Goal: Information Seeking & Learning: Learn about a topic

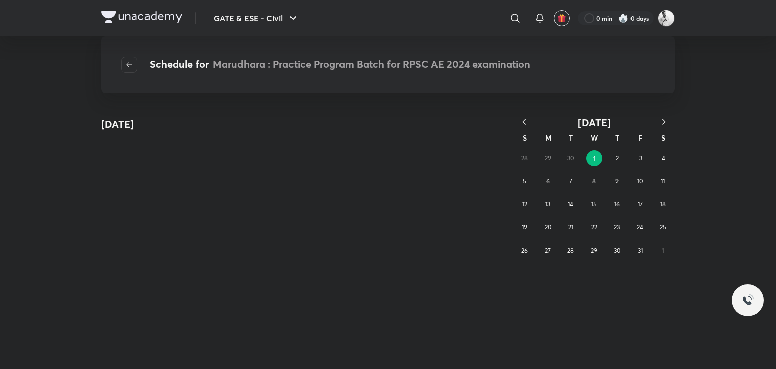
click at [522, 123] on icon "button" at bounding box center [524, 122] width 10 height 10
click at [594, 228] on abbr "24" at bounding box center [593, 227] width 7 height 8
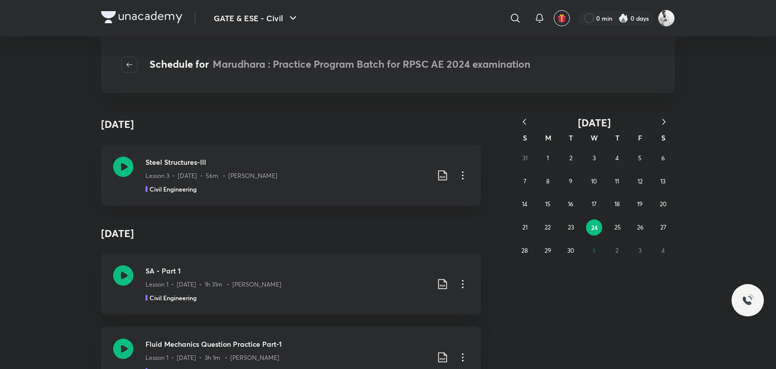
click at [135, 15] on img at bounding box center [141, 17] width 81 height 12
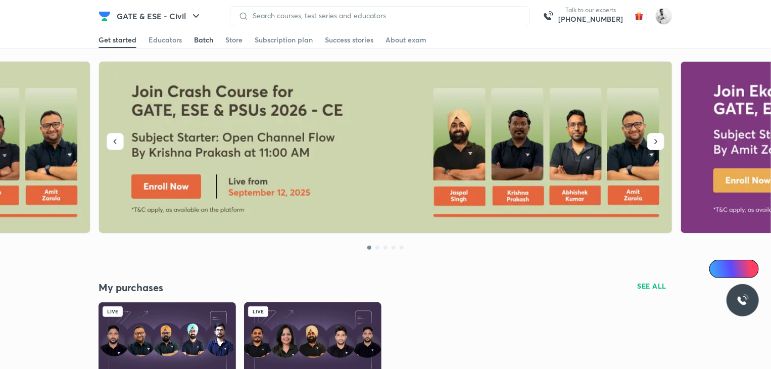
click at [202, 38] on div "Batch" at bounding box center [203, 40] width 19 height 10
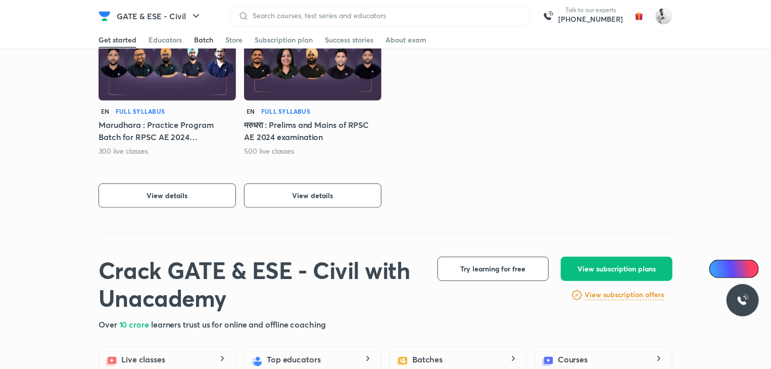
scroll to position [281, 0]
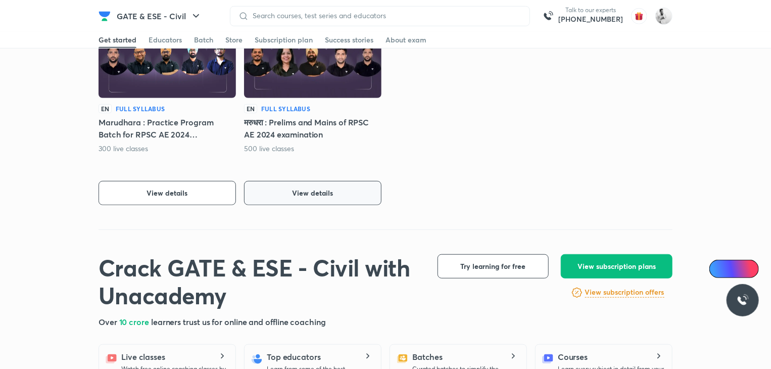
click at [296, 185] on button "View details" at bounding box center [312, 193] width 137 height 24
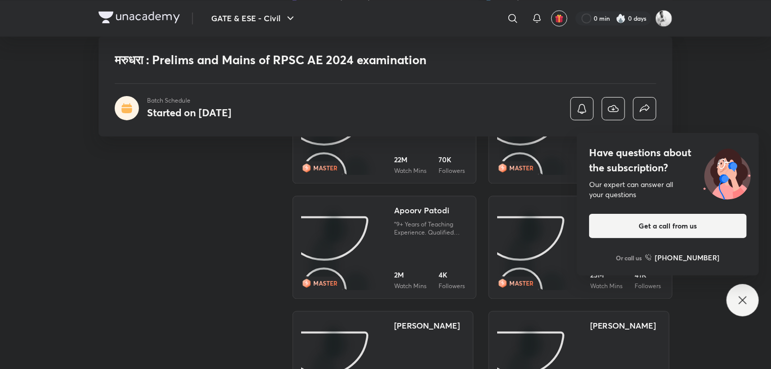
scroll to position [1062, 0]
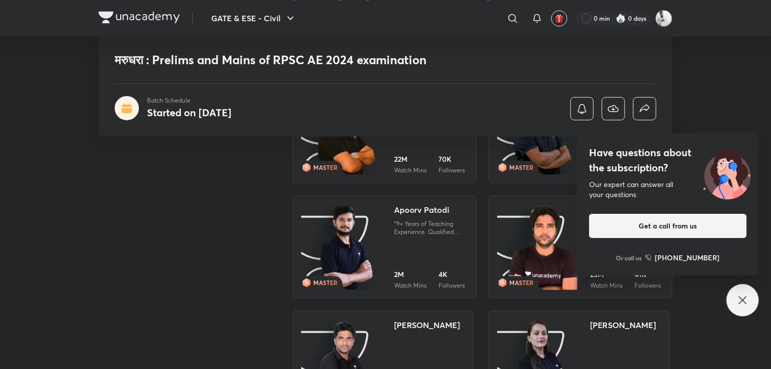
click at [743, 302] on icon at bounding box center [742, 300] width 12 height 12
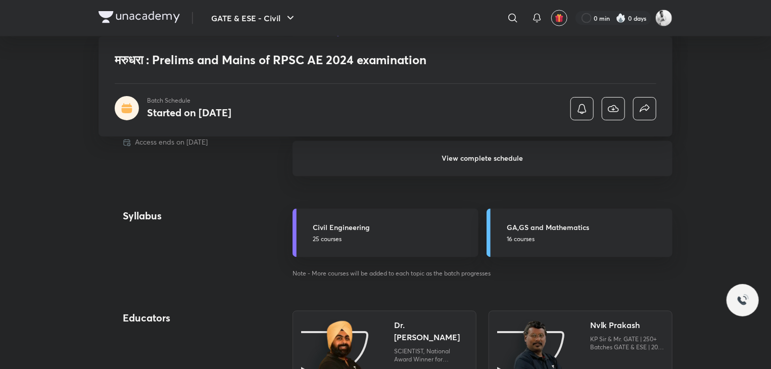
scroll to position [826, 0]
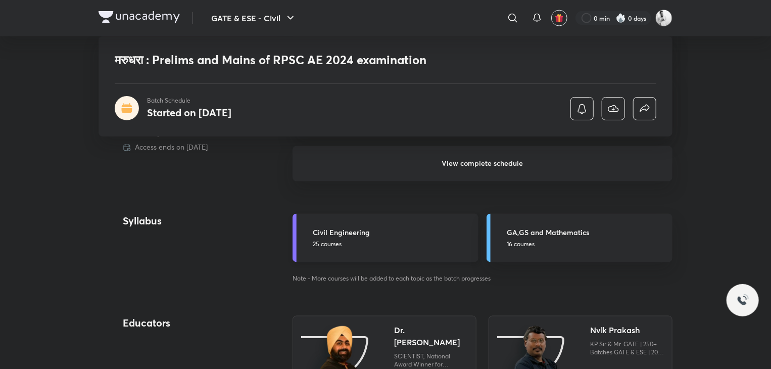
click at [377, 242] on p "25 courses" at bounding box center [393, 244] width 160 height 9
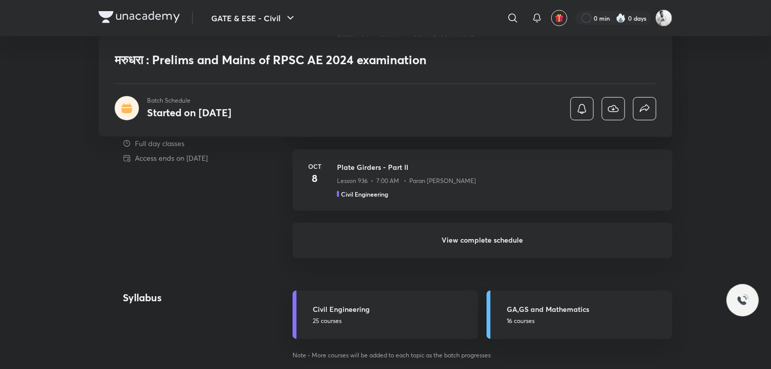
scroll to position [749, 0]
click at [481, 245] on h6 "View complete schedule" at bounding box center [482, 240] width 380 height 35
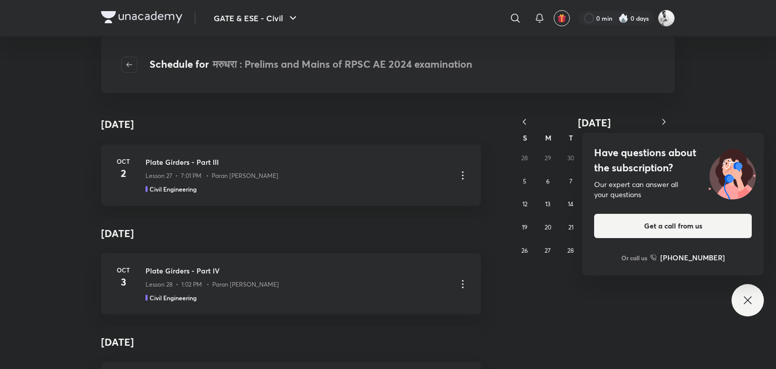
click at [591, 157] on div "GATE & ESE - Civil ​ 0 min 0 days Schedule for मरुधरा : Prelims and Mains of RP…" at bounding box center [388, 184] width 776 height 369
click at [517, 121] on button "button" at bounding box center [524, 122] width 22 height 13
click at [527, 121] on icon "button" at bounding box center [524, 122] width 10 height 10
click at [745, 321] on div "October 2 October 2 Oct 2 Plate Girders - Part III Lesson 27 • 7:01 PM • Paran …" at bounding box center [388, 241] width 776 height 256
click at [742, 304] on icon at bounding box center [747, 300] width 12 height 12
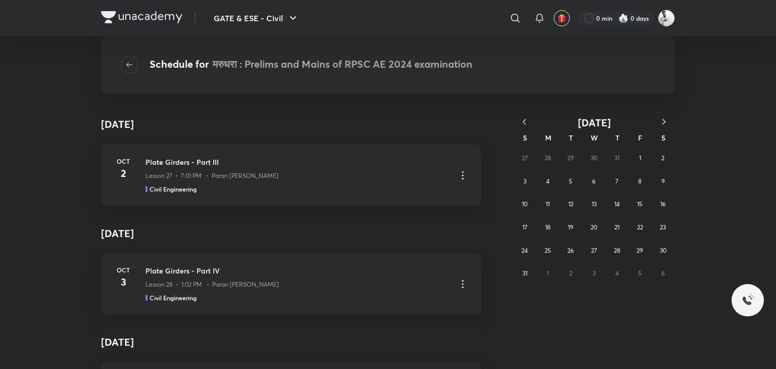
click at [525, 122] on icon "button" at bounding box center [524, 122] width 10 height 10
click at [570, 155] on abbr "3" at bounding box center [570, 158] width 3 height 8
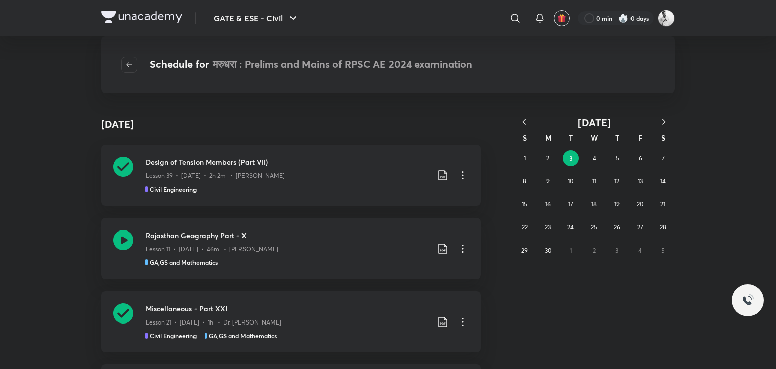
click at [525, 117] on icon "button" at bounding box center [524, 122] width 10 height 10
click at [526, 120] on icon "button" at bounding box center [524, 122] width 10 height 10
click at [575, 160] on button "1" at bounding box center [571, 158] width 16 height 16
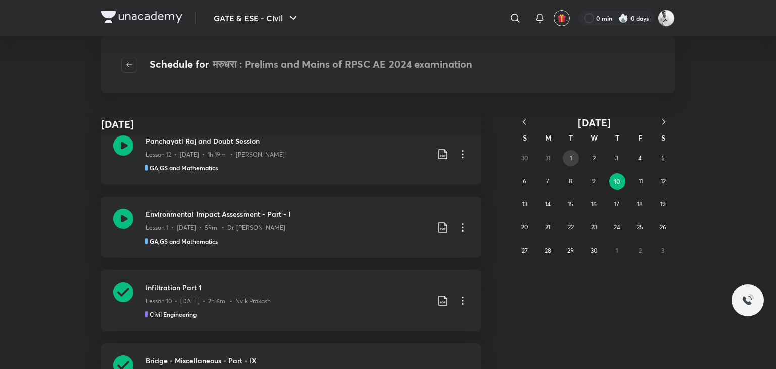
scroll to position [3631, 0]
click at [121, 287] on icon at bounding box center [123, 290] width 20 height 20
